Goal: Book appointment/travel/reservation

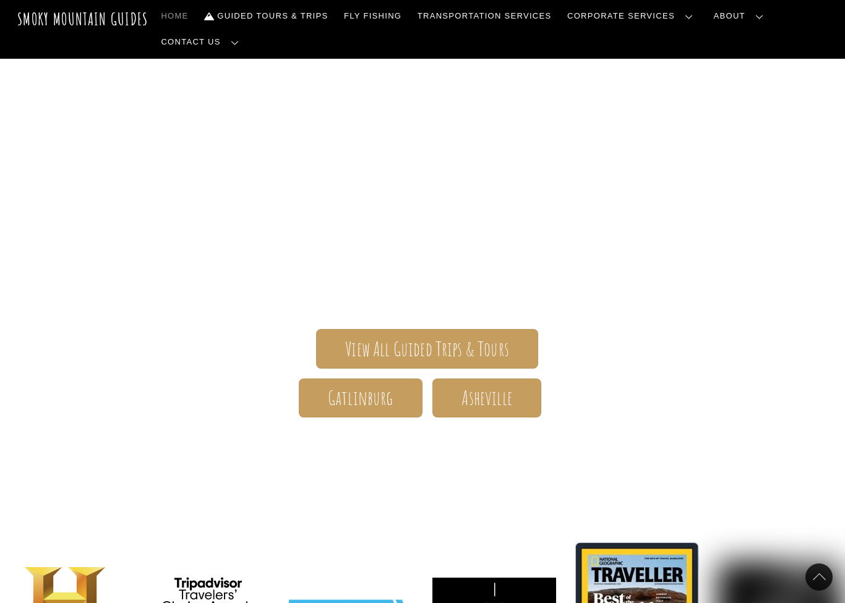
scroll to position [51, 0]
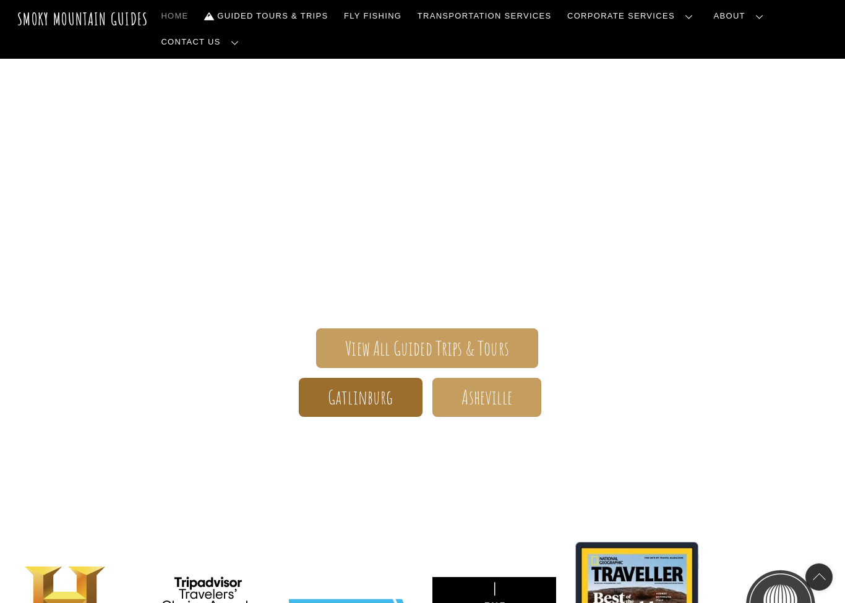
click at [335, 396] on span "Gatlinburg" at bounding box center [361, 397] width 66 height 13
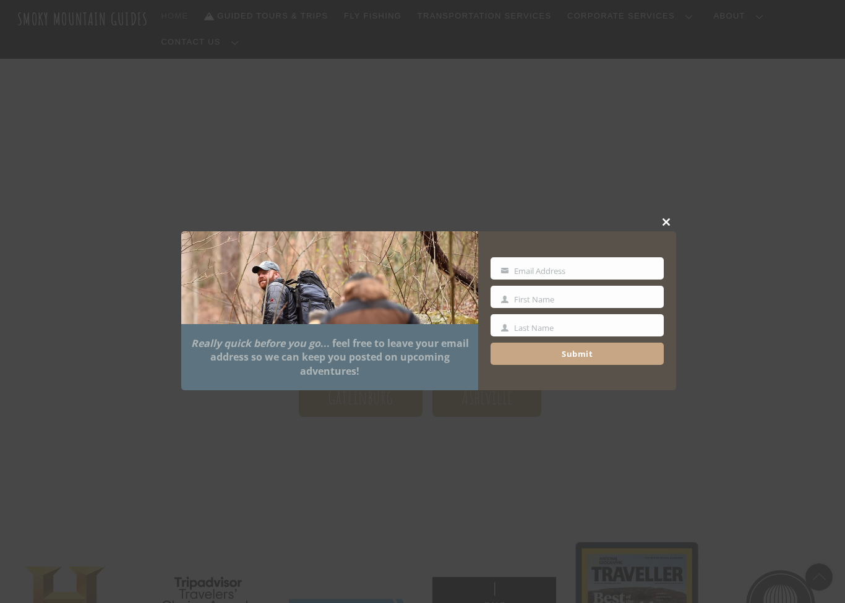
click at [655, 241] on div "Close this module Really quick before you go ... feel free to leave your email …" at bounding box center [428, 301] width 495 height 177
click at [670, 231] on button "Close this module" at bounding box center [666, 222] width 19 height 19
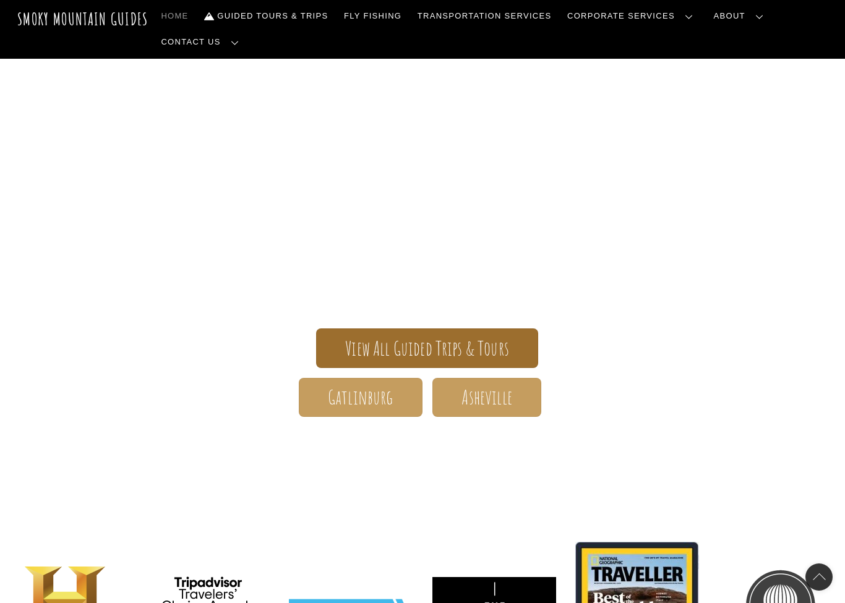
click at [442, 349] on span "View All Guided Trips & Tours" at bounding box center [427, 348] width 164 height 13
click at [386, 349] on span "View All Guided Trips & Tours" at bounding box center [427, 348] width 164 height 13
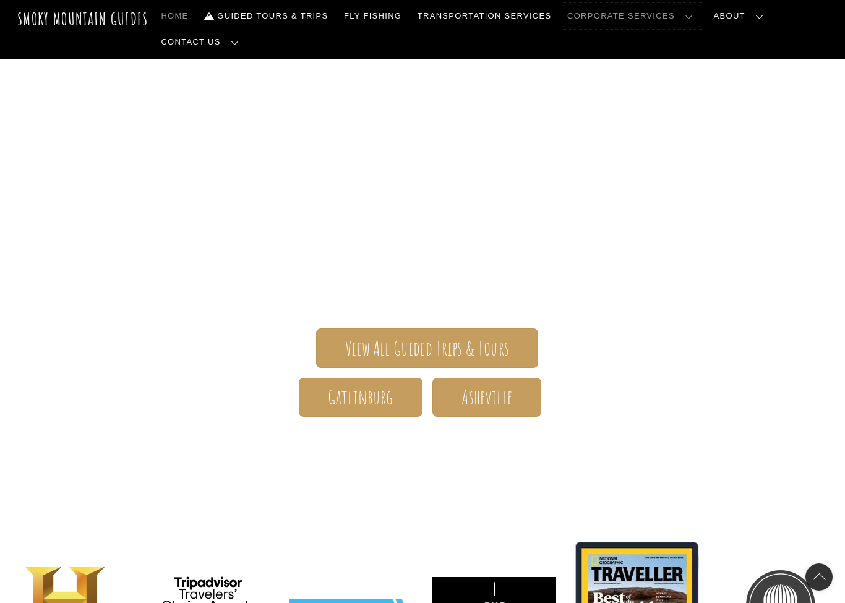
click at [663, 20] on link "Corporate Services" at bounding box center [632, 16] width 140 height 26
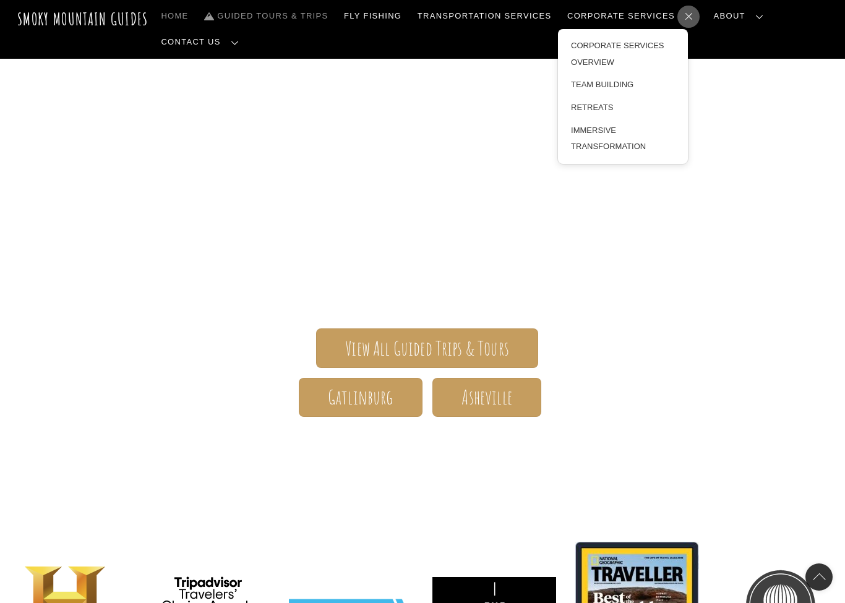
click at [271, 17] on link "Guided Tours & Trips" at bounding box center [266, 16] width 134 height 26
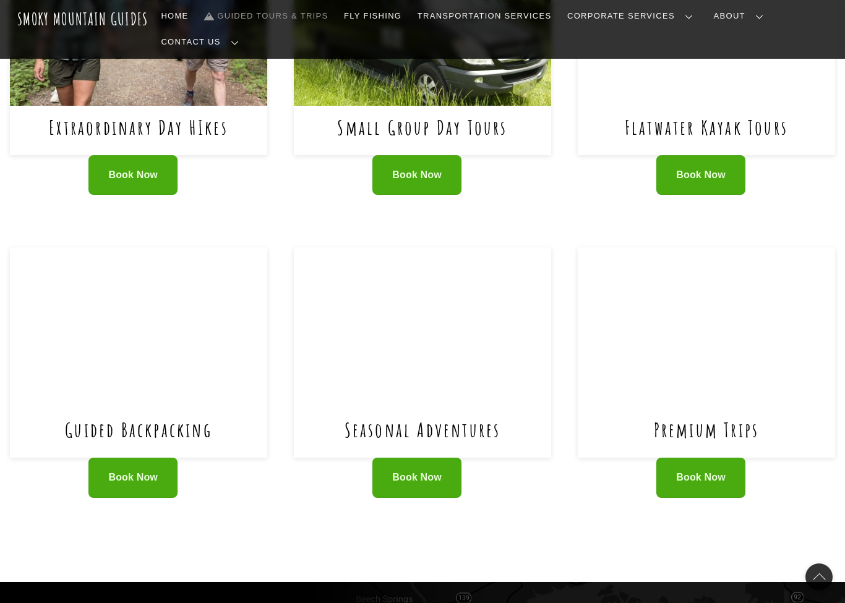
scroll to position [667, 0]
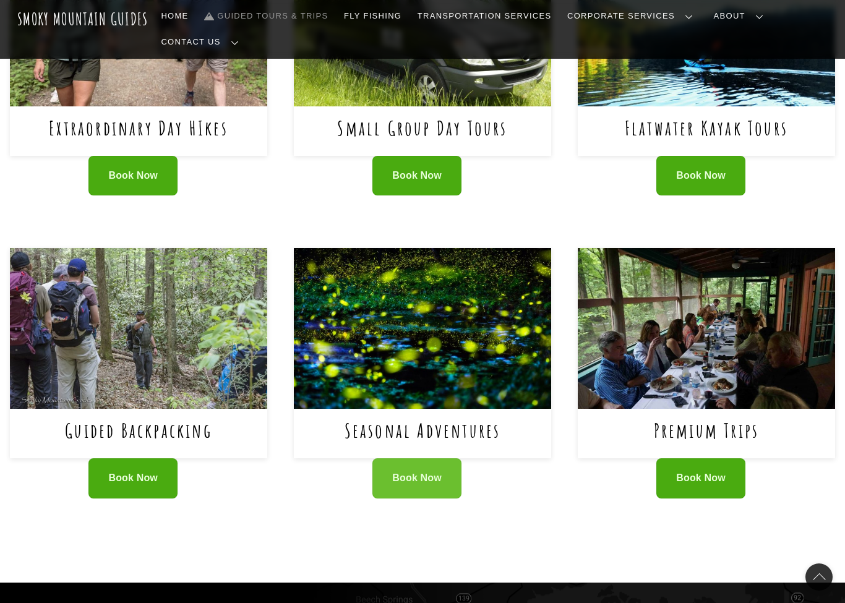
click at [388, 458] on link "Book Now" at bounding box center [416, 478] width 89 height 40
